Goal: Transaction & Acquisition: Purchase product/service

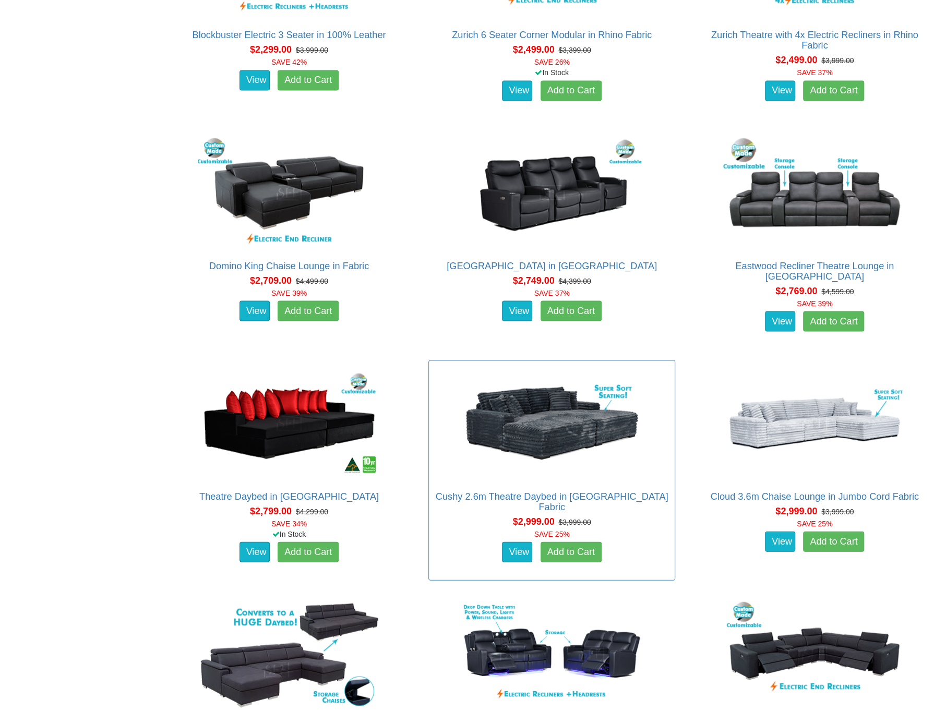
scroll to position [1304, 0]
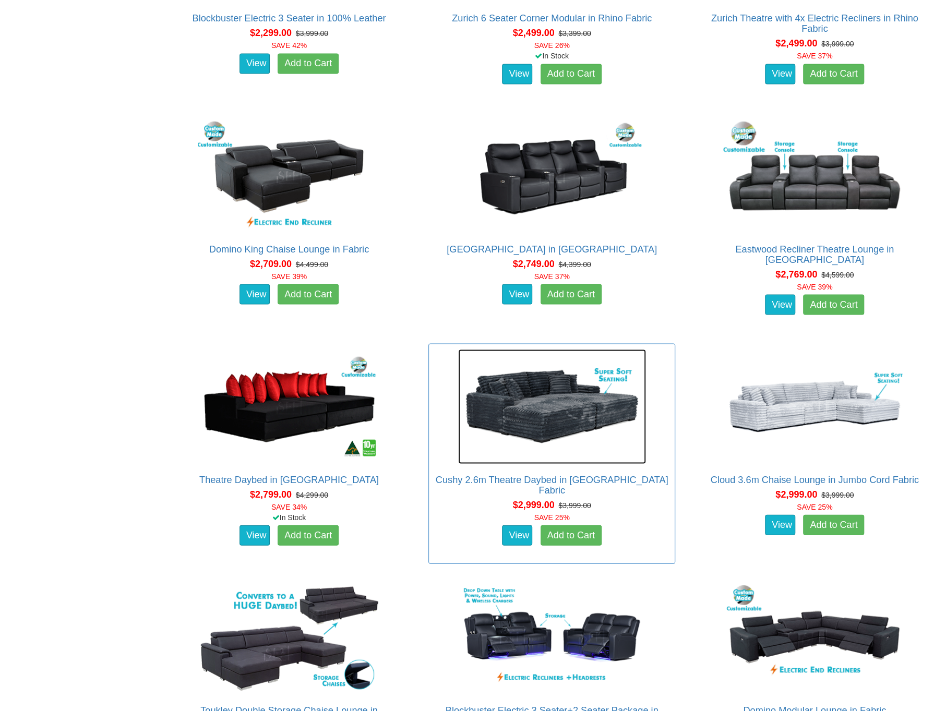
click at [563, 401] on img at bounding box center [552, 406] width 188 height 115
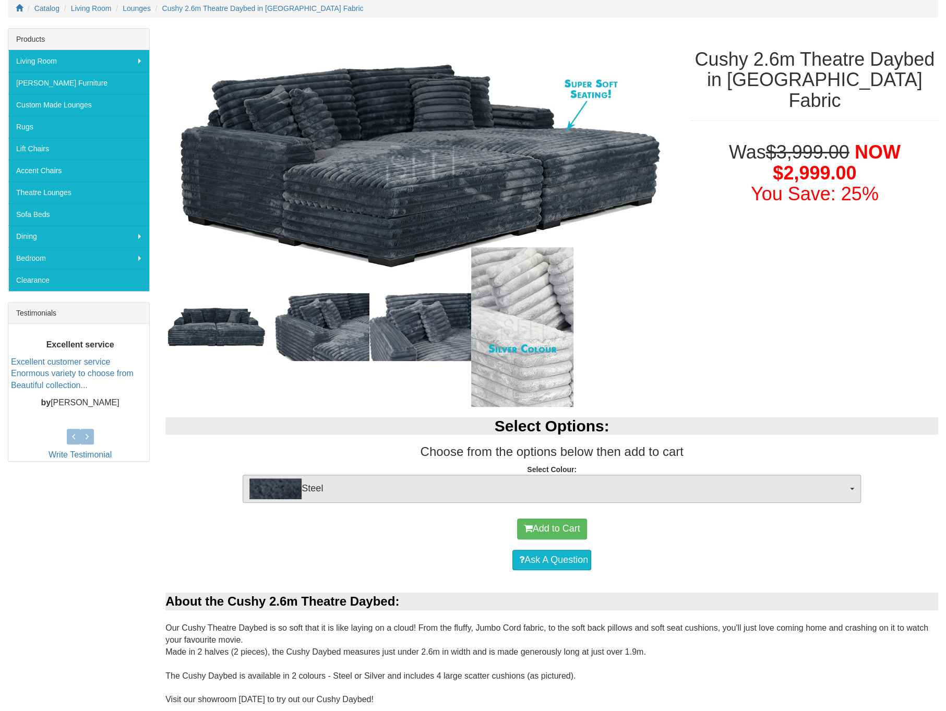
scroll to position [157, 0]
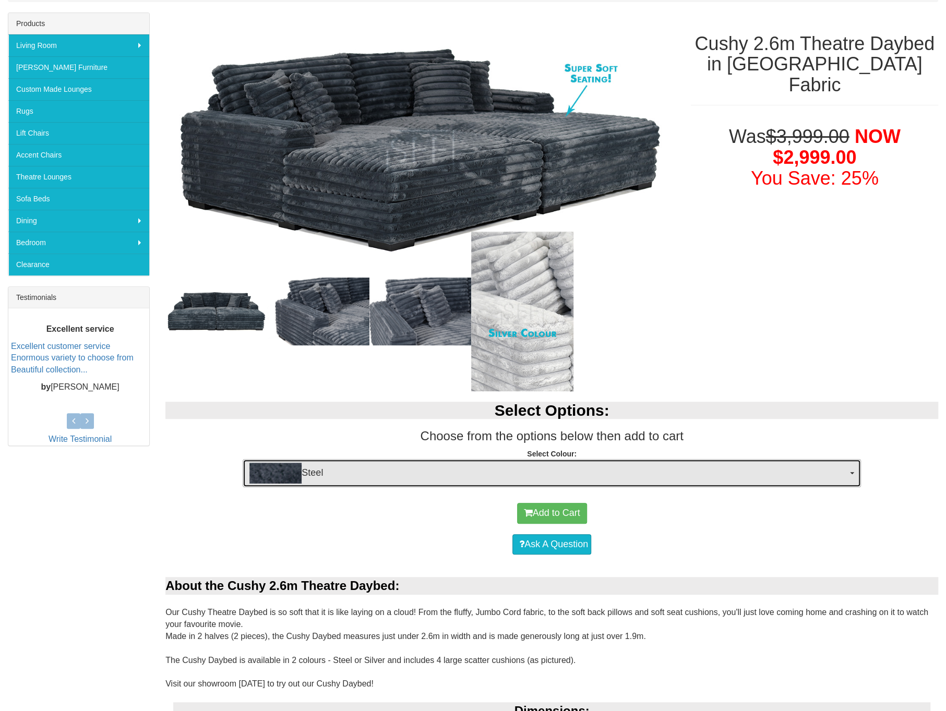
click at [670, 473] on span "Steel" at bounding box center [548, 473] width 598 height 21
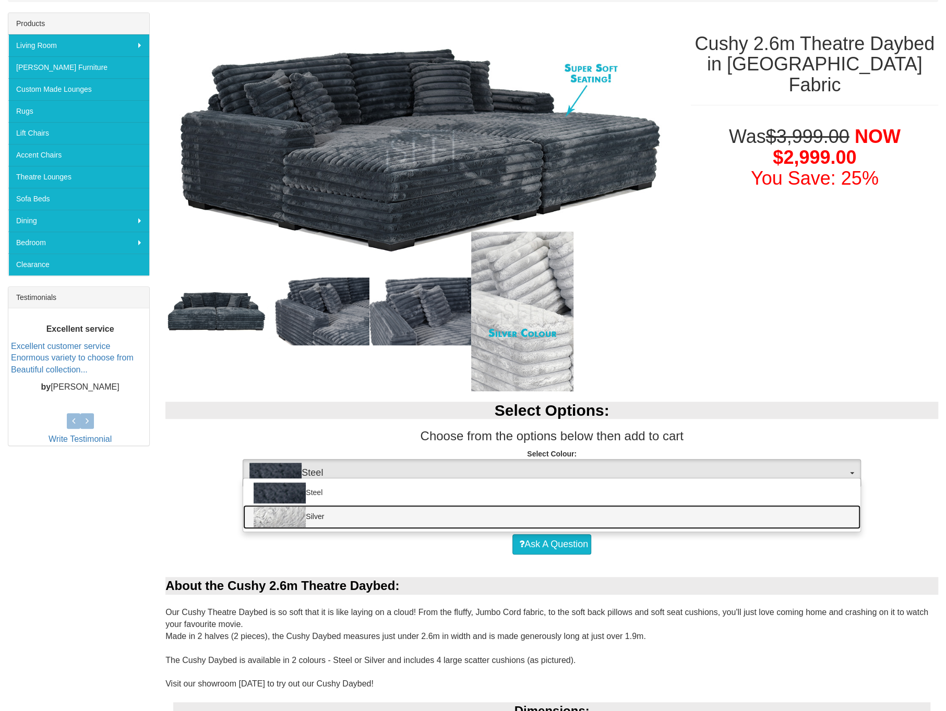
click at [320, 512] on link "Silver" at bounding box center [551, 517] width 617 height 24
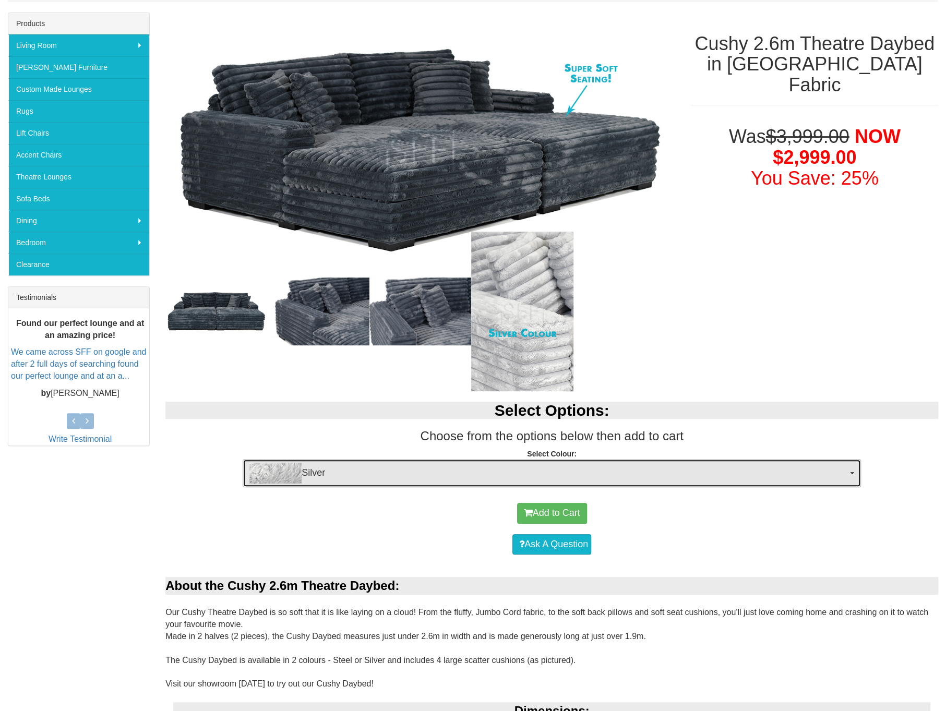
click at [312, 471] on span "Silver" at bounding box center [548, 473] width 598 height 21
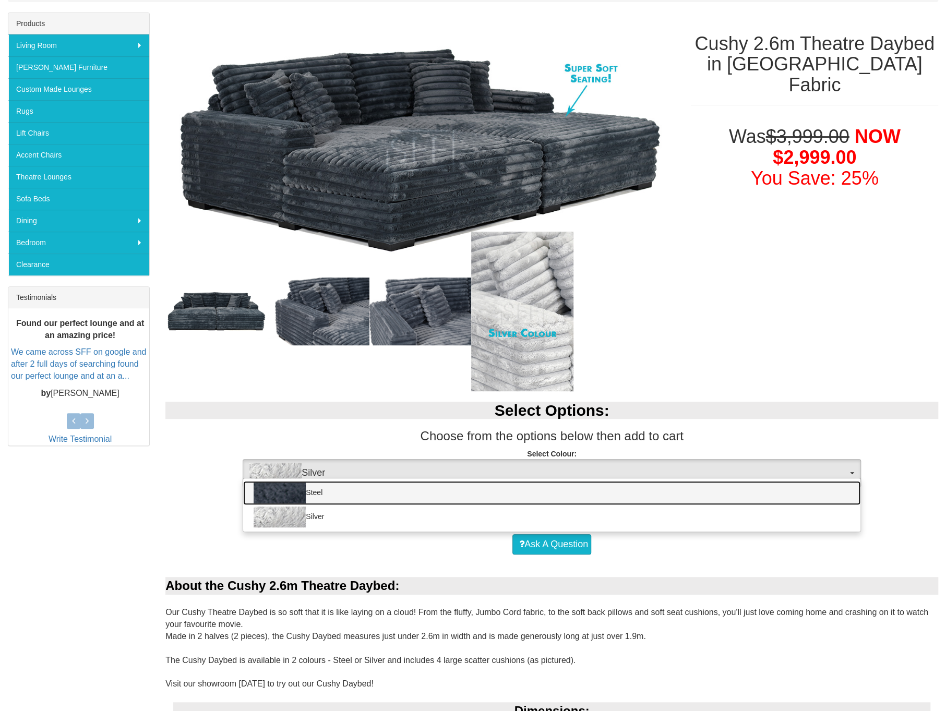
drag, startPoint x: 329, startPoint y: 497, endPoint x: 518, endPoint y: 475, distance: 190.1
click at [329, 496] on link "Steel" at bounding box center [551, 493] width 617 height 24
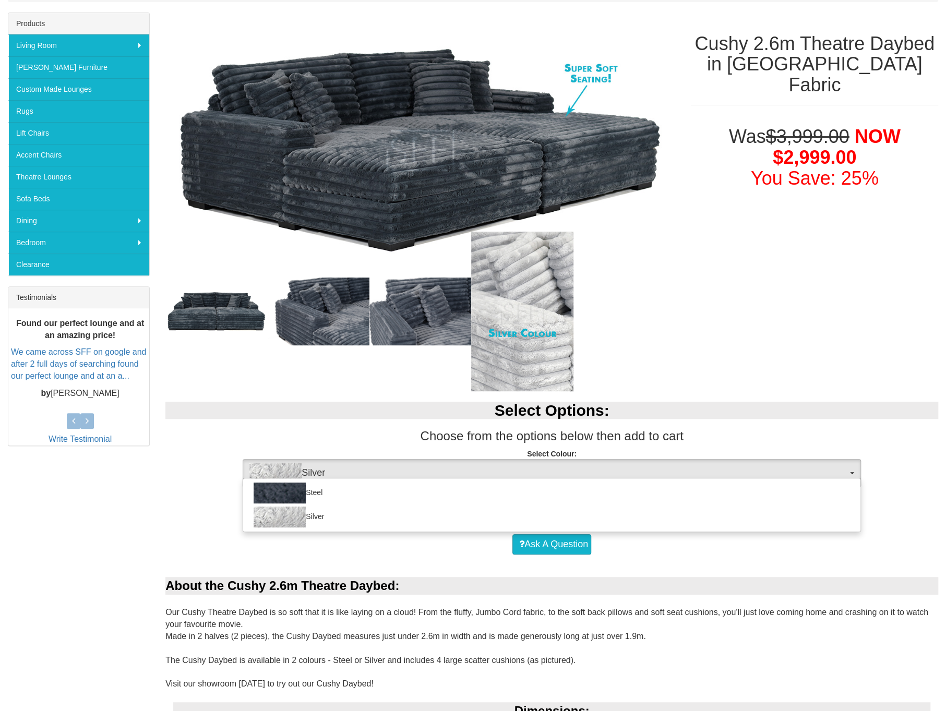
select select "642"
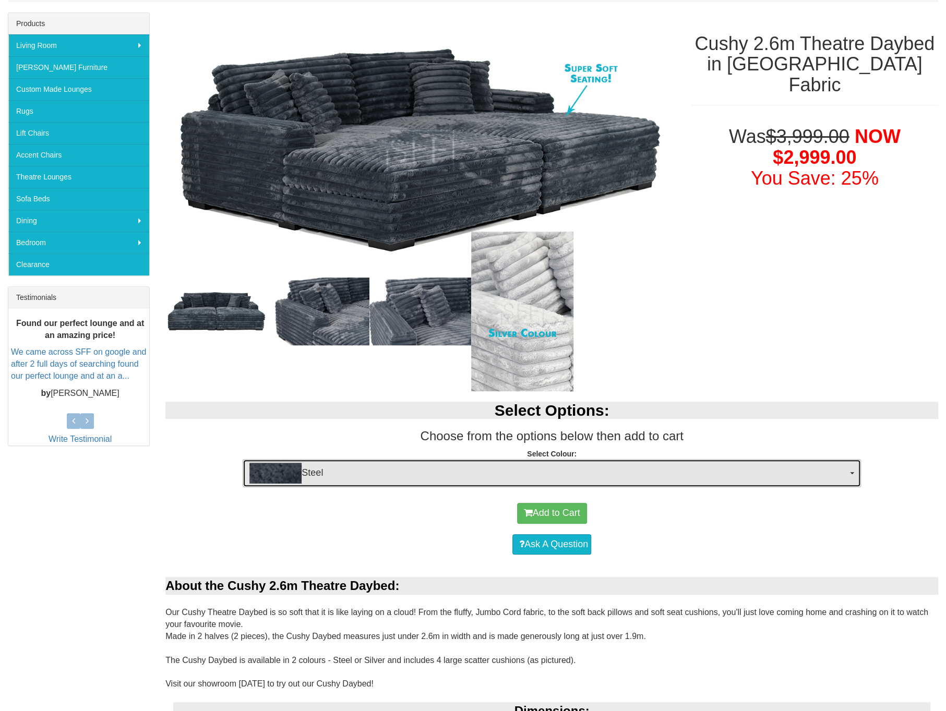
scroll to position [313, 0]
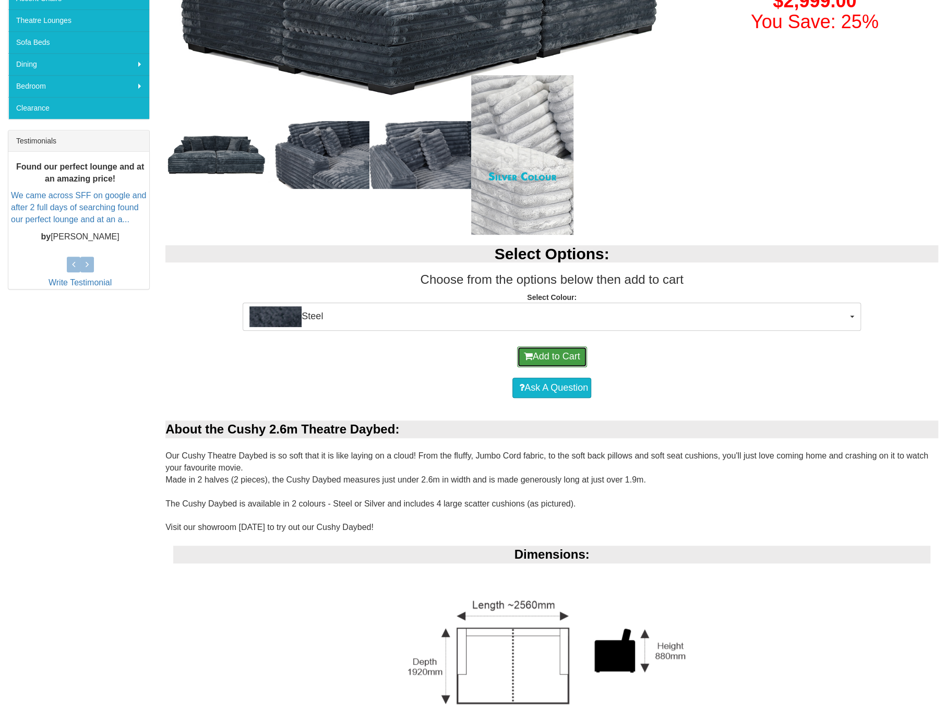
click at [569, 357] on button "Add to Cart" at bounding box center [552, 356] width 70 height 21
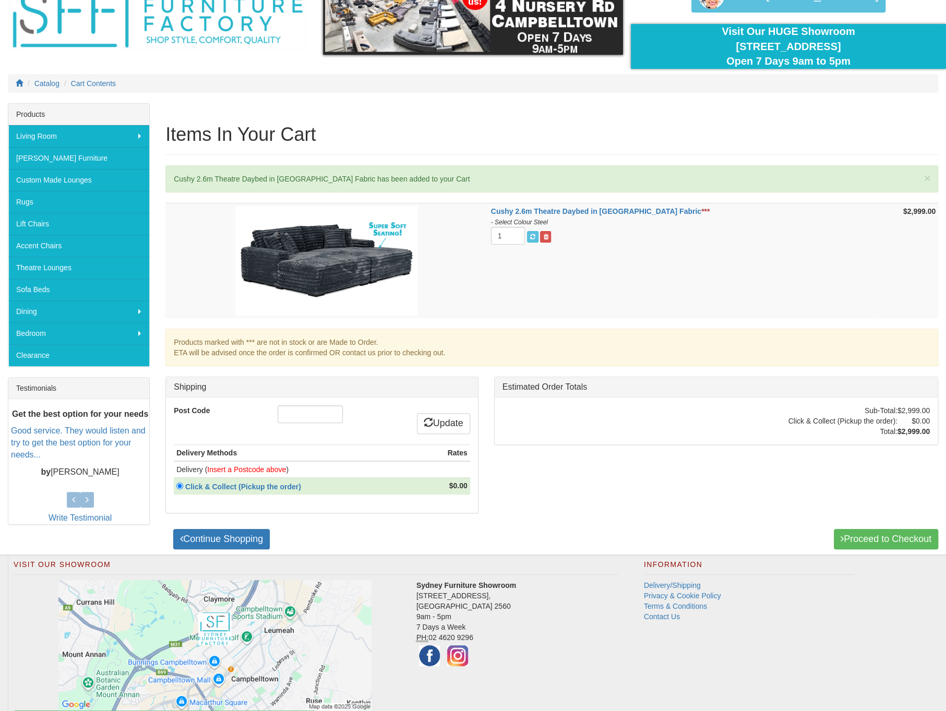
scroll to position [114, 0]
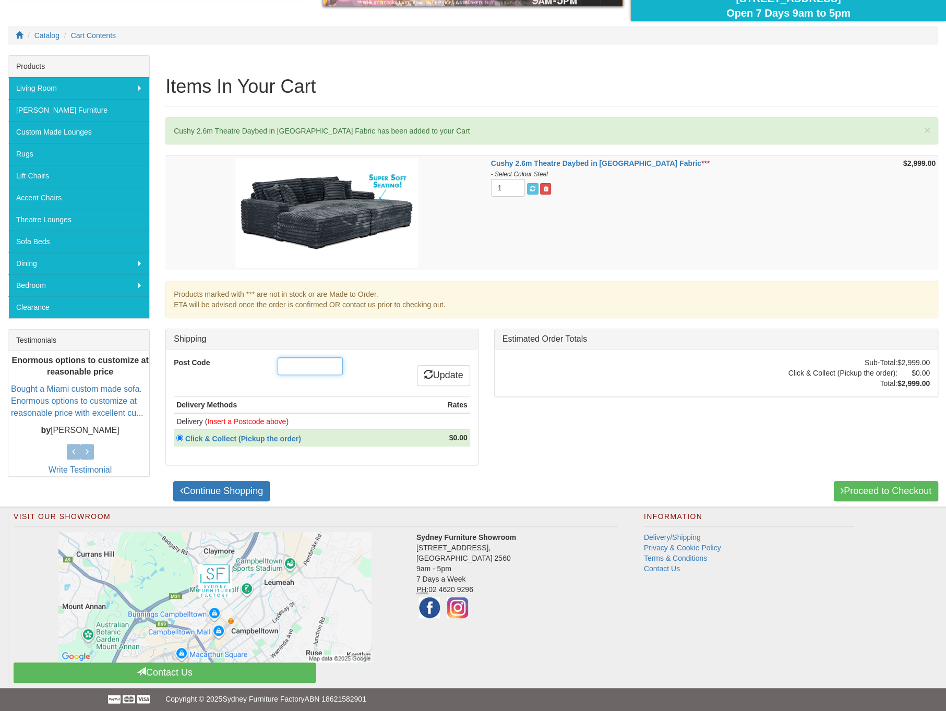
click at [292, 365] on input "Post Code" at bounding box center [310, 366] width 65 height 18
type input "2318"
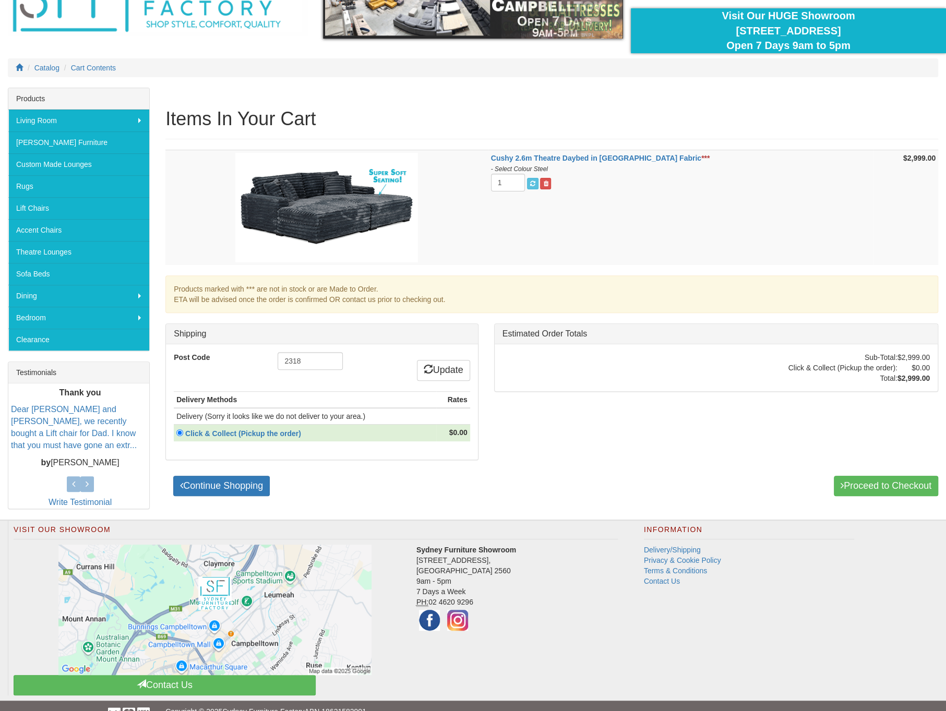
scroll to position [93, 0]
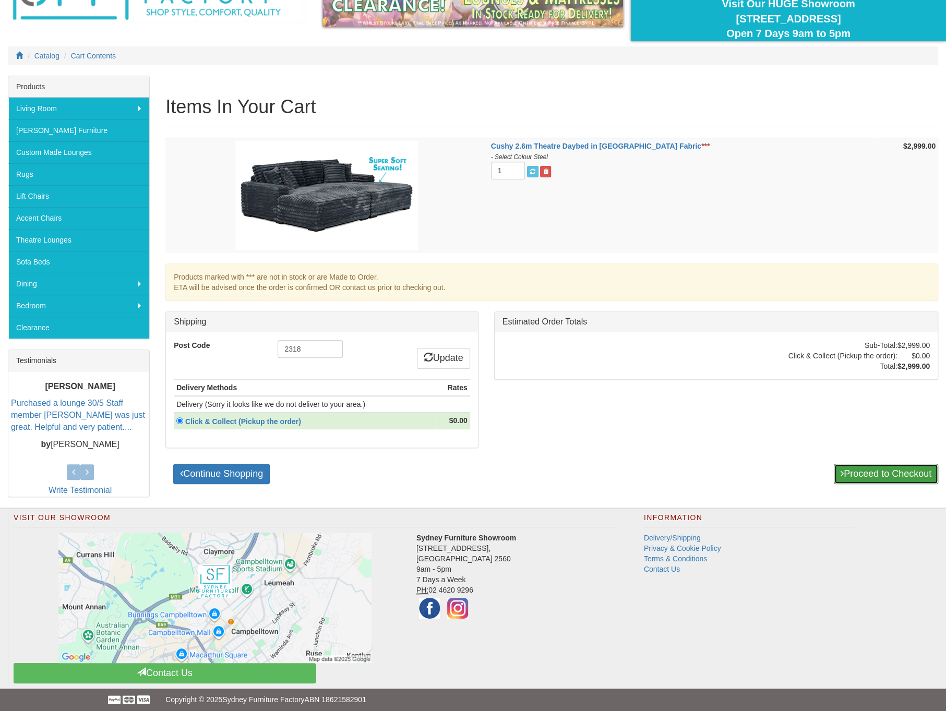
click at [874, 472] on link "Proceed to Checkout" at bounding box center [886, 474] width 104 height 21
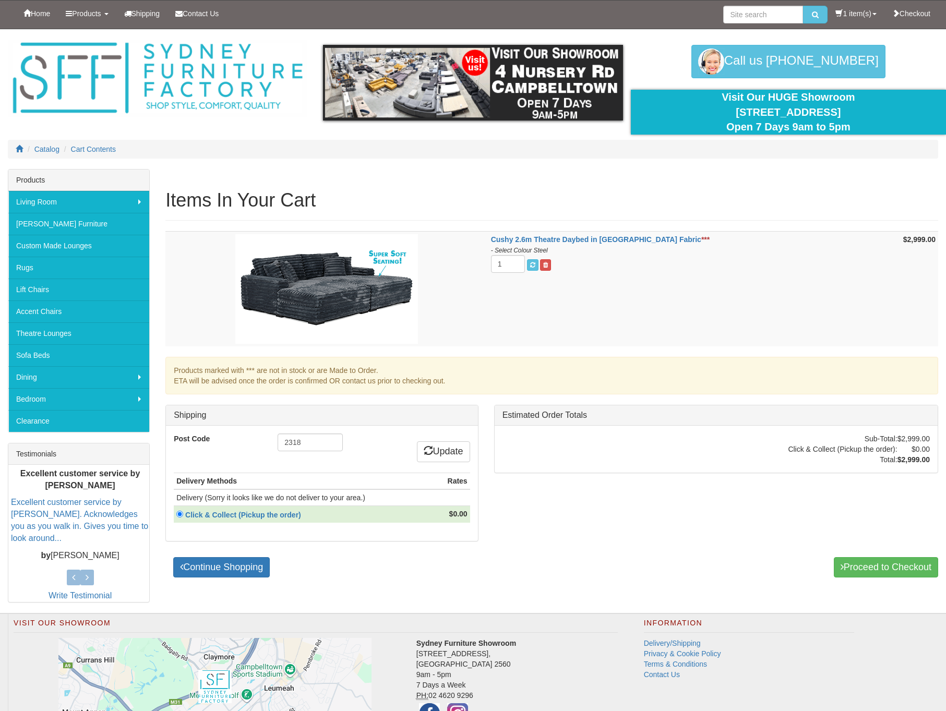
scroll to position [105, 0]
